Goal: Book appointment/travel/reservation

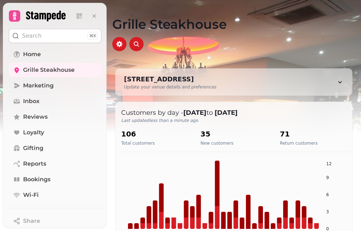
click at [42, 180] on span "Bookings" at bounding box center [36, 179] width 27 height 9
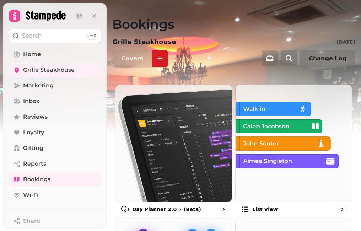
click at [193, 145] on img at bounding box center [174, 143] width 128 height 128
